Goal: Transaction & Acquisition: Obtain resource

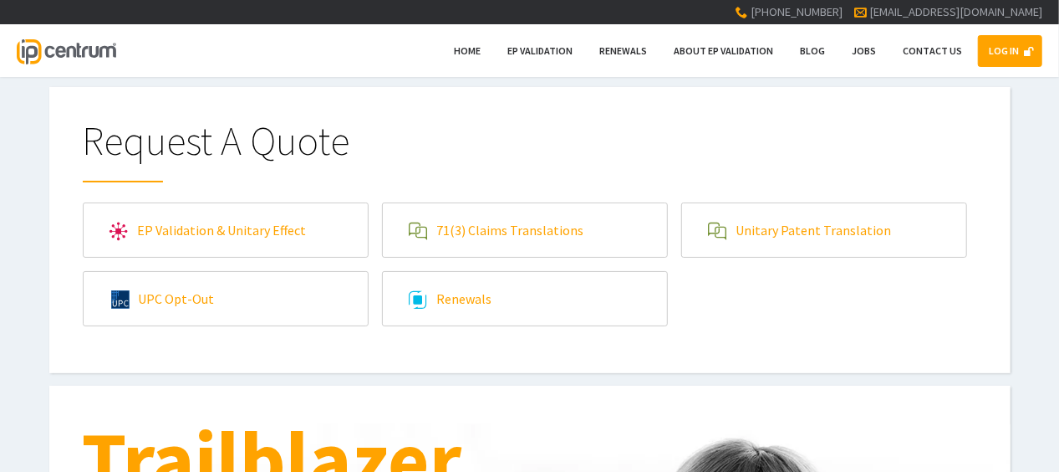
type input"] "[EMAIL_ADDRESS][DOMAIN_NAME]"
click at [1012, 35] on link "LOG IN" at bounding box center [1010, 51] width 64 height 32
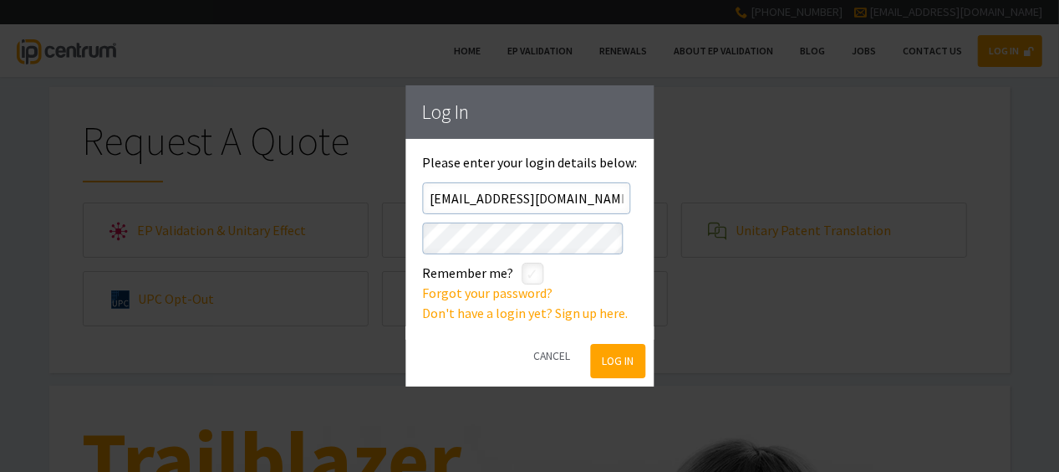
click at [611, 361] on button "Log In" at bounding box center [618, 361] width 54 height 34
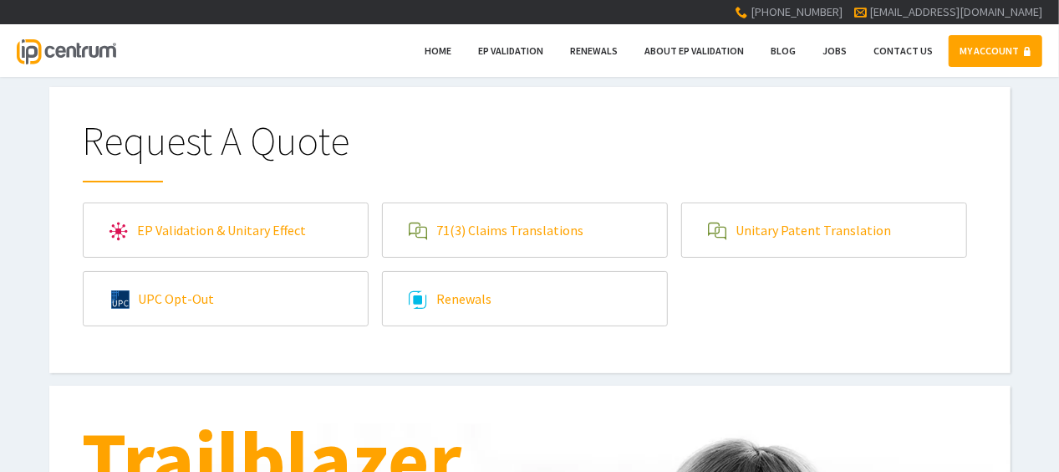
click at [760, 242] on link "Unitary Patent Translation" at bounding box center [824, 230] width 284 height 54
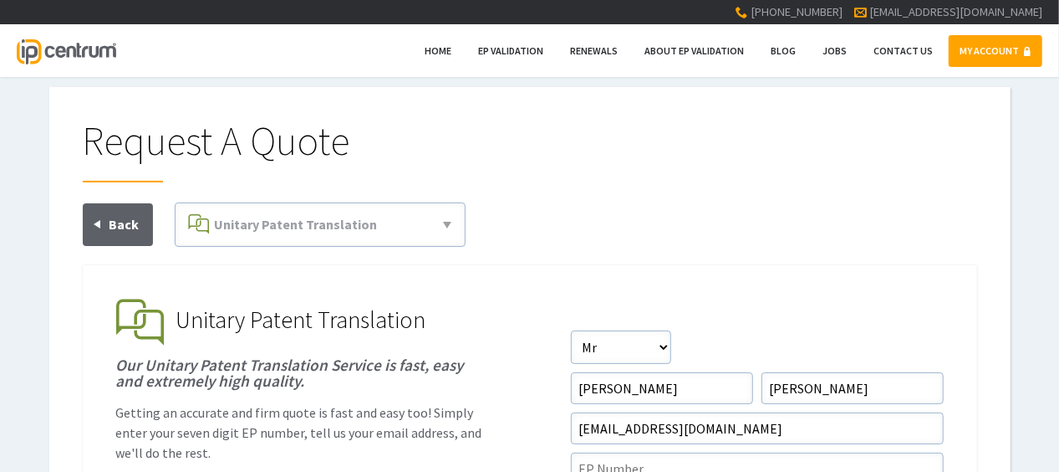
scroll to position [84, 0]
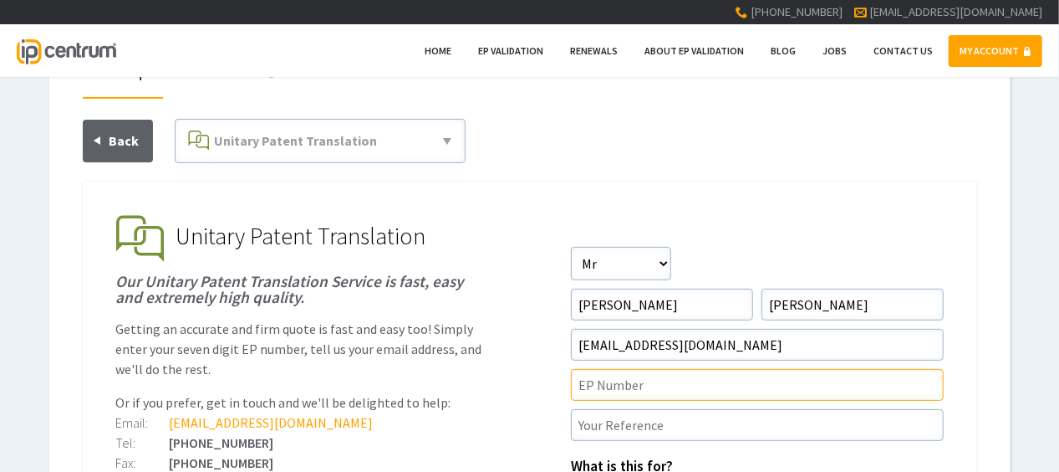
click at [666, 388] on input"] "text" at bounding box center [757, 385] width 373 height 32
paste input"] "22849831.7"
type input"] "EP22849831.7"
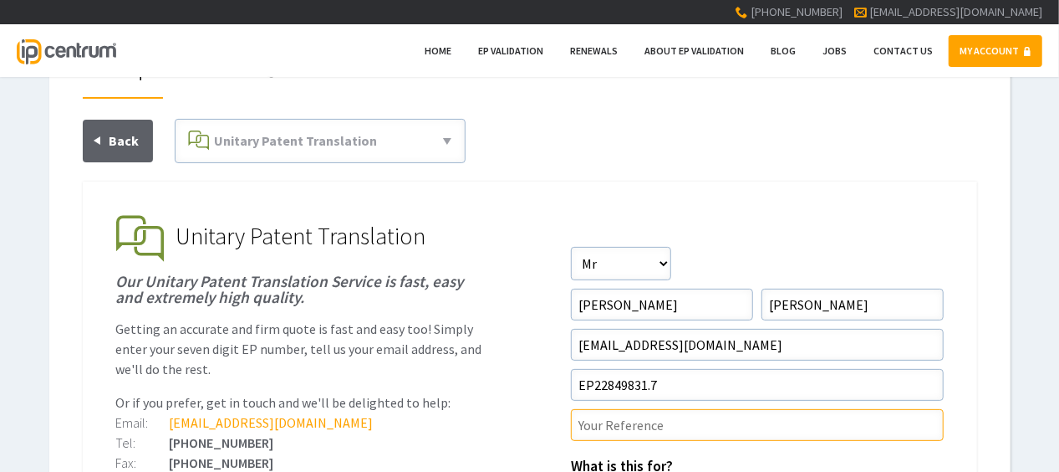
click at [662, 420] on input"] "text" at bounding box center [757, 425] width 373 height 32
paste input"] "P46009UP1V"
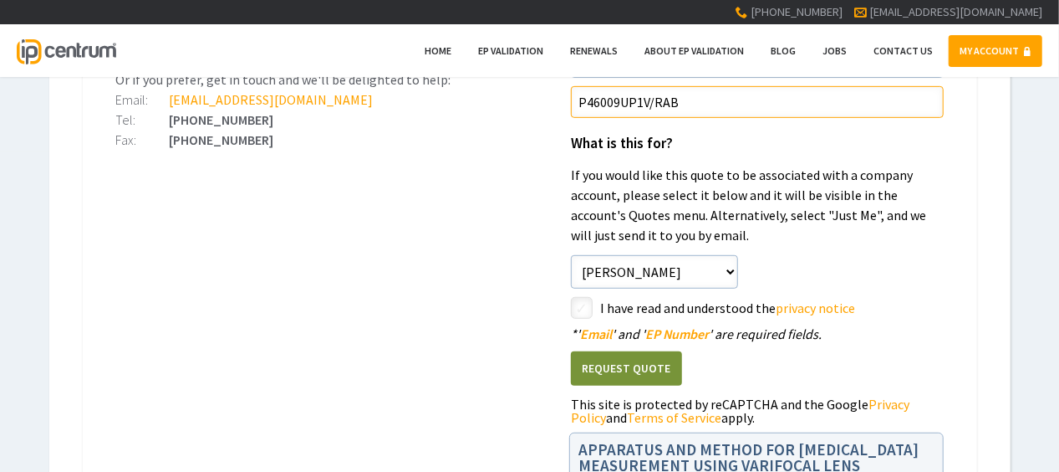
scroll to position [418, 0]
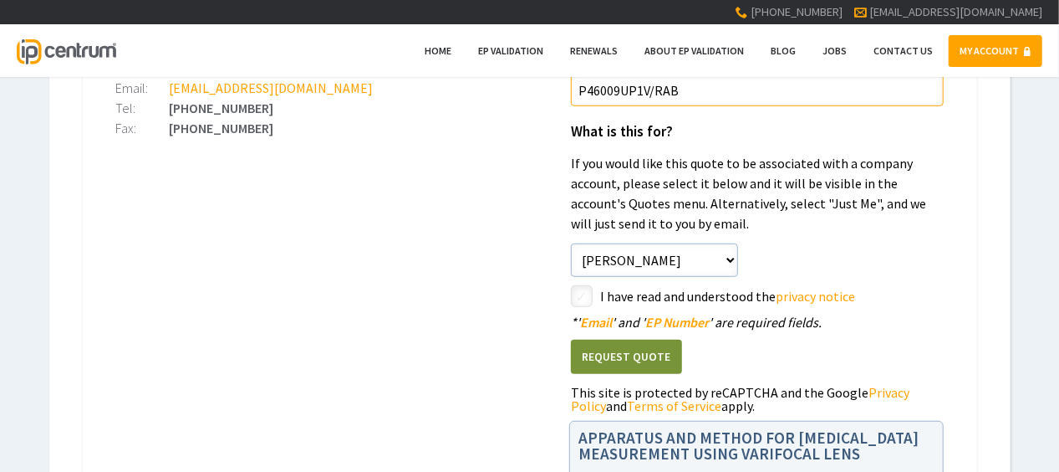
type input"] "P46009UP1V/RAB"
click at [605, 286] on label "I have read and understood the privacy notice" at bounding box center [772, 296] width 344 height 22
click at [590, 288] on input"] "checkbox" at bounding box center [584, 298] width 20 height 20
checkbox input"] "true"
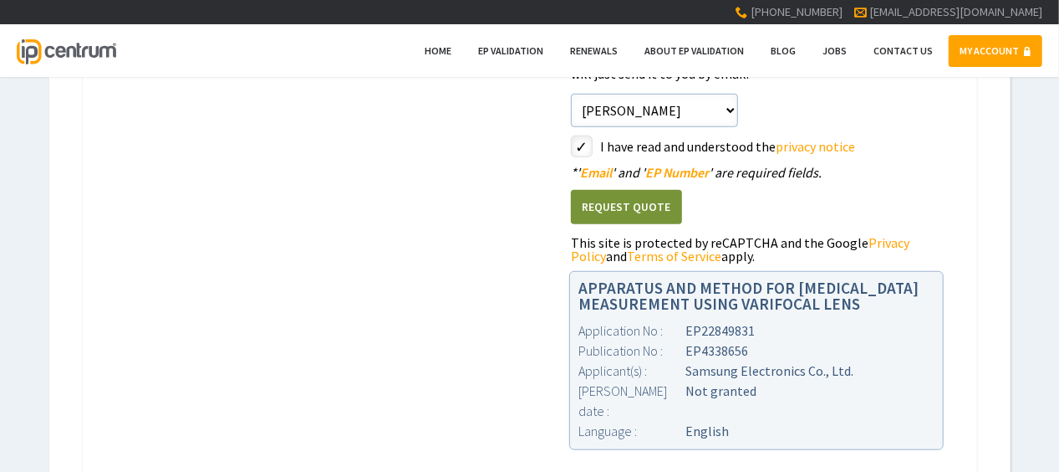
scroll to position [585, 0]
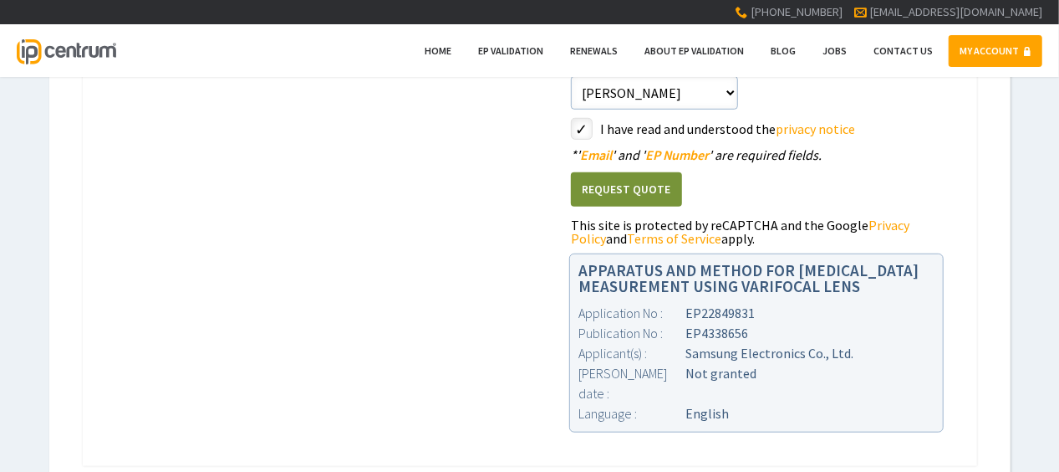
drag, startPoint x: 662, startPoint y: 185, endPoint x: 370, endPoint y: 258, distance: 301.5
click at [370, 258] on ul "EP Validation & Unitary Effect IP Centrum makes European Patent Validation and …" at bounding box center [530, 73] width 895 height 786
click at [627, 185] on button "Request Quote" at bounding box center [626, 189] width 111 height 34
